Goal: Information Seeking & Learning: Check status

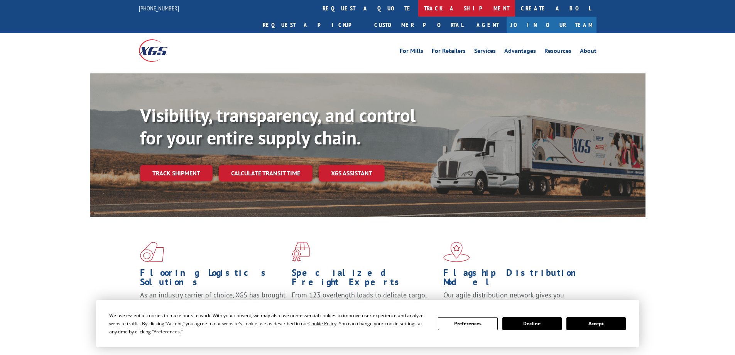
click at [418, 10] on link "track a shipment" at bounding box center [466, 8] width 97 height 17
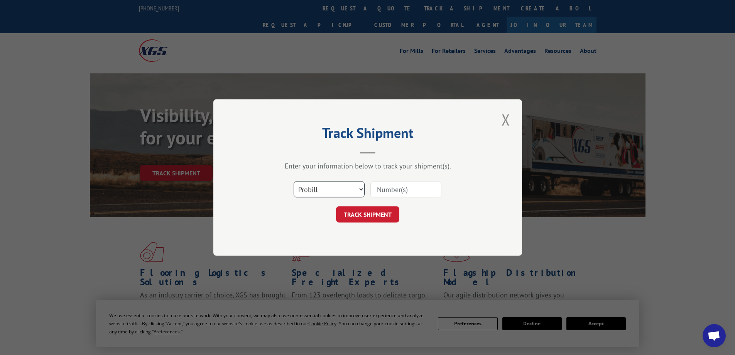
click at [324, 191] on select "Select category... Probill BOL PO" at bounding box center [329, 189] width 71 height 16
select select "bol"
click at [294, 181] on select "Select category... Probill BOL PO" at bounding box center [329, 189] width 71 height 16
click at [414, 188] on input at bounding box center [406, 189] width 71 height 16
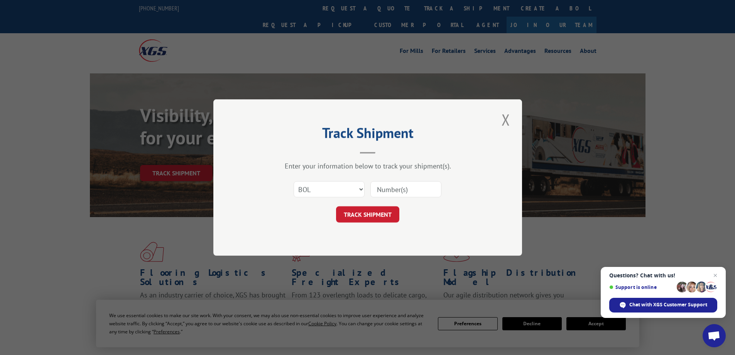
paste input "4896213"
type input "4896213"
click at [336, 206] on button "TRACK SHIPMENT" at bounding box center [367, 214] width 63 height 16
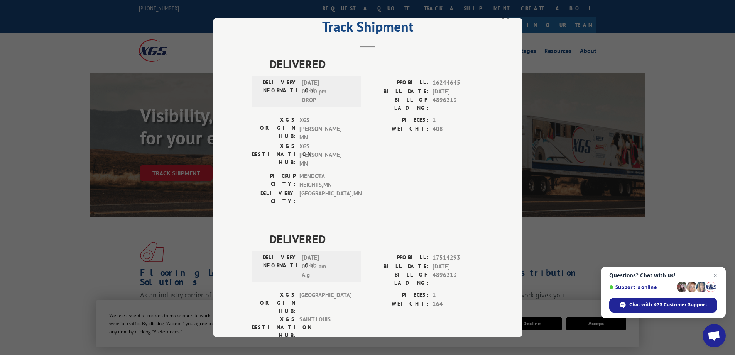
scroll to position [37, 0]
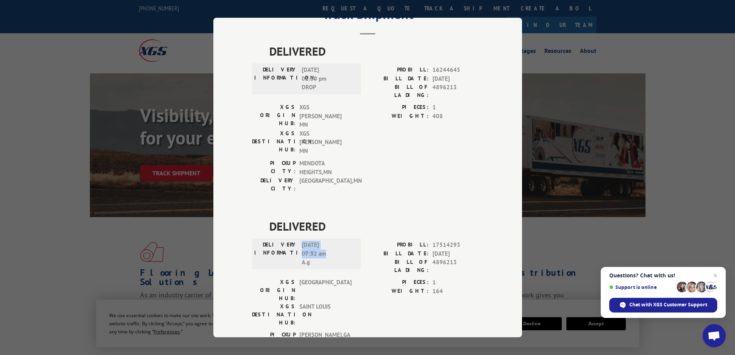
drag, startPoint x: 326, startPoint y: 211, endPoint x: 300, endPoint y: 211, distance: 25.9
click at [296, 240] on div "DELIVERY INFORMATION: [DATE] 07:32 am A.g" at bounding box center [306, 253] width 104 height 26
copy div "[DATE] 07:32 am"
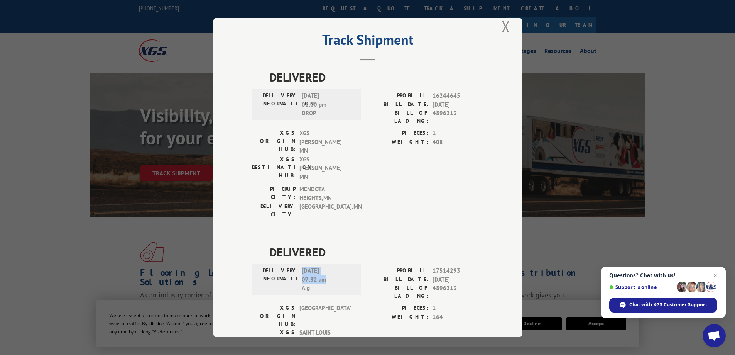
scroll to position [0, 0]
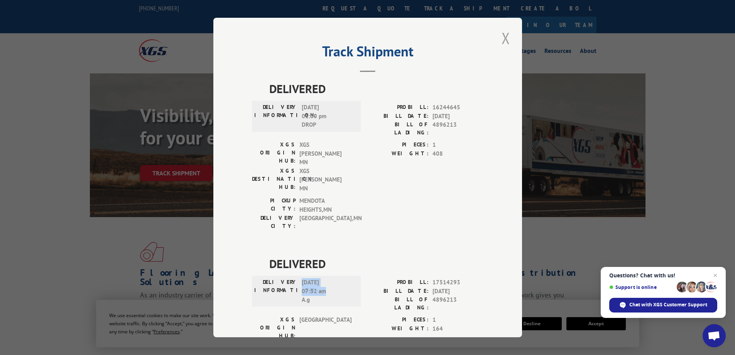
click at [501, 39] on button "Close modal" at bounding box center [505, 37] width 13 height 21
